Goal: Information Seeking & Learning: Stay updated

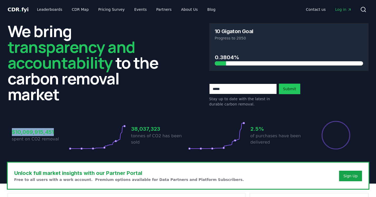
drag, startPoint x: 55, startPoint y: 133, endPoint x: 9, endPoint y: 133, distance: 46.1
click at [9, 133] on div "$10,069,915,451 spent on CO2 removal 38,037,323 tonnes of CO2 has been sold 2.5…" at bounding box center [188, 132] width 361 height 44
click at [36, 129] on h3 "$10,069,915,451" at bounding box center [40, 132] width 57 height 8
drag, startPoint x: 56, startPoint y: 133, endPoint x: 11, endPoint y: 132, distance: 44.8
click at [11, 132] on div "$10,069,915,451 spent on CO2 removal 38,037,323 tonnes of CO2 has been sold 2.5…" at bounding box center [188, 132] width 361 height 44
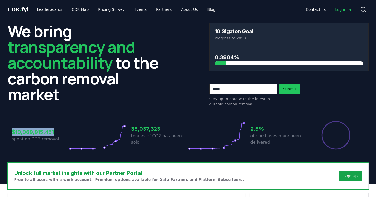
copy h3 "$10,069,915,451"
click at [47, 134] on h3 "$10,069,915,451" at bounding box center [40, 132] width 57 height 8
drag, startPoint x: 22, startPoint y: 133, endPoint x: 25, endPoint y: 133, distance: 3.2
click at [25, 133] on h3 "$10,069,915,451" at bounding box center [40, 132] width 57 height 8
drag, startPoint x: 15, startPoint y: 133, endPoint x: 52, endPoint y: 132, distance: 36.9
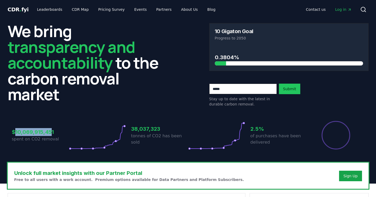
click at [52, 132] on h3 "$10,069,915,451" at bounding box center [40, 132] width 57 height 8
click at [46, 134] on h3 "$10,069,915,451" at bounding box center [40, 132] width 57 height 8
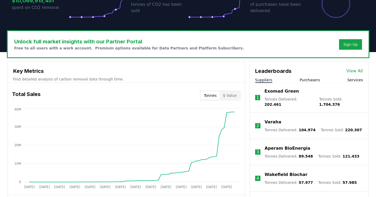
scroll to position [158, 0]
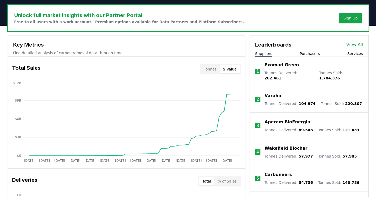
click at [234, 71] on button "$ Value" at bounding box center [230, 69] width 20 height 8
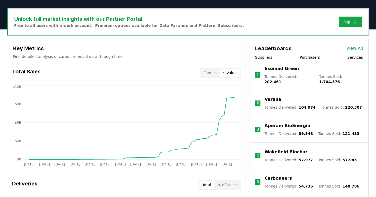
scroll to position [185, 0]
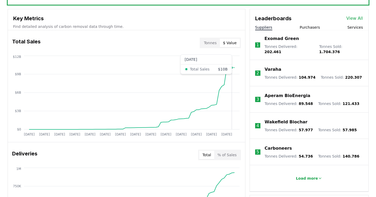
click at [233, 71] on icon "[DATE] [DATE] [DATE] [DATE] [DATE] [DATE] [DATE] [DATE] [DATE] [DATE] [DATE] [D…" at bounding box center [124, 97] width 233 height 84
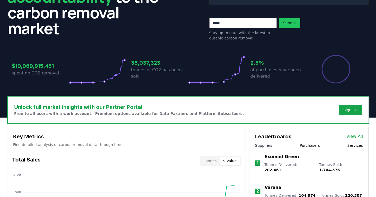
scroll to position [66, 0]
